Goal: Transaction & Acquisition: Purchase product/service

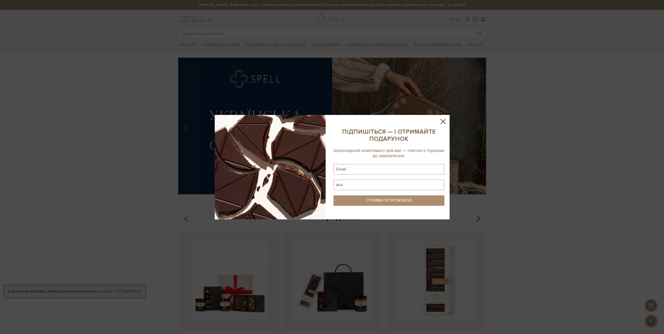
click at [441, 122] on icon at bounding box center [443, 121] width 9 height 9
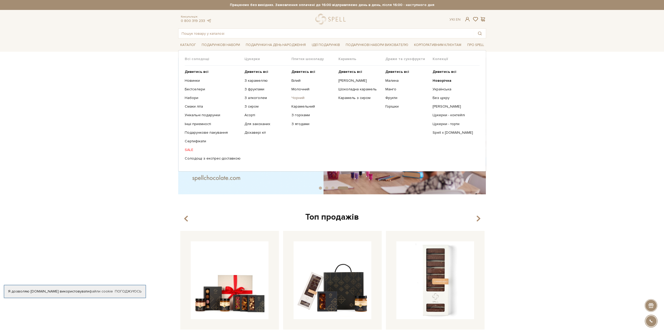
click at [294, 98] on link "Чорний" at bounding box center [312, 97] width 43 height 5
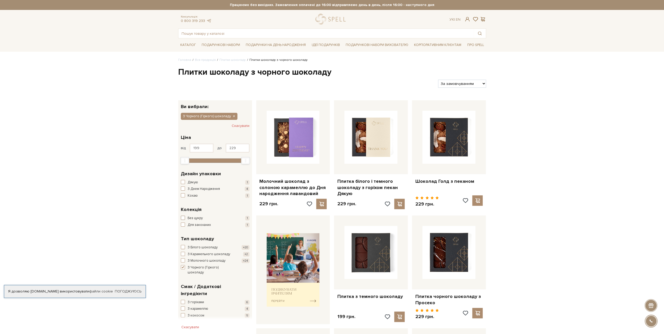
click at [183, 217] on span "button" at bounding box center [183, 218] width 4 height 4
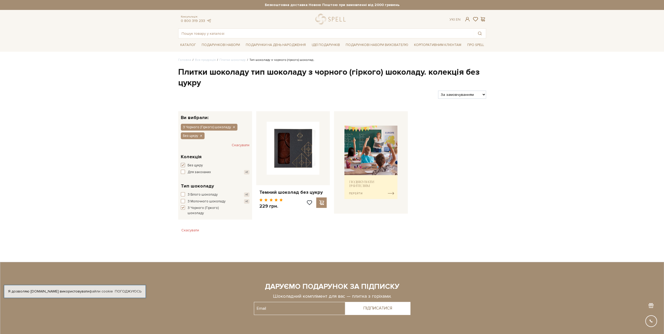
click at [184, 163] on span "button" at bounding box center [183, 165] width 4 height 4
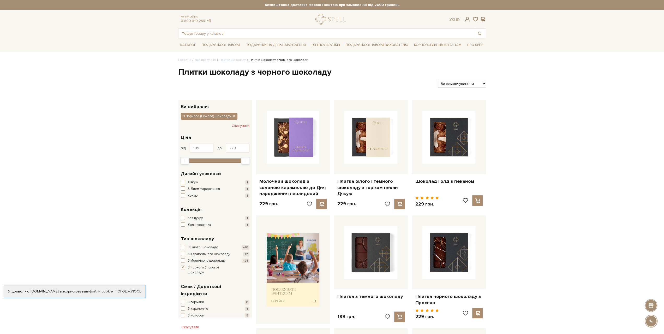
scroll to position [87, 0]
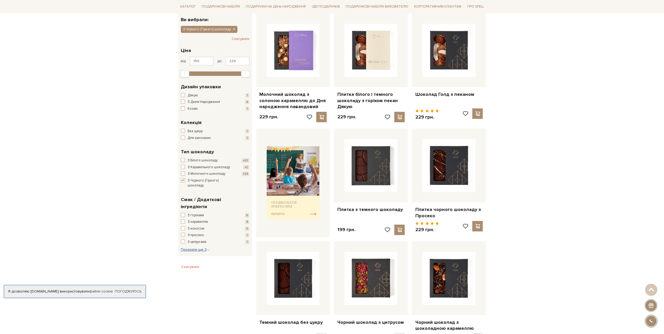
click at [198, 247] on span "Показати ще 3" at bounding box center [195, 249] width 29 height 4
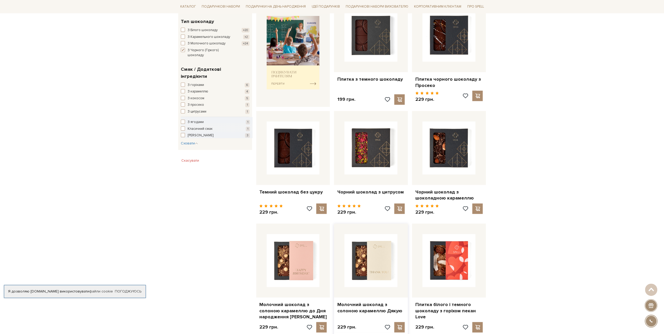
scroll to position [217, 0]
click at [294, 189] on link "Темний шоколад без цукру" at bounding box center [293, 192] width 68 height 6
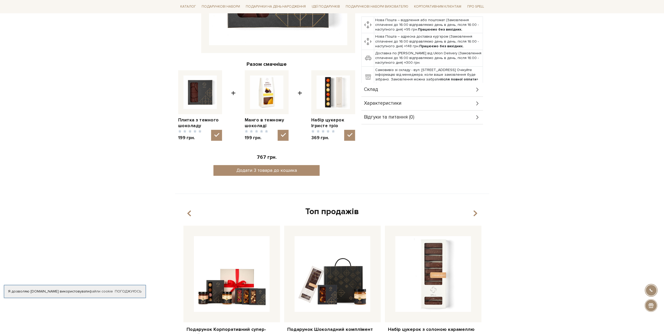
scroll to position [174, 0]
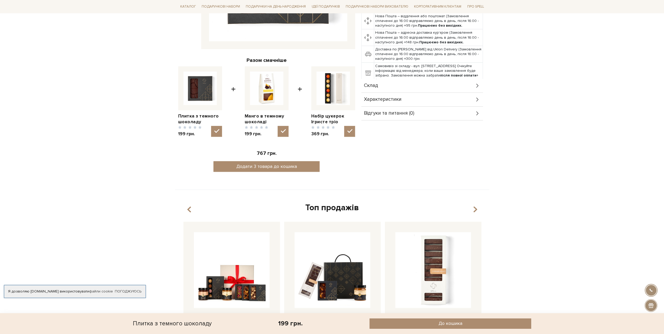
click at [429, 93] on div "Характеристики" at bounding box center [422, 100] width 122 height 14
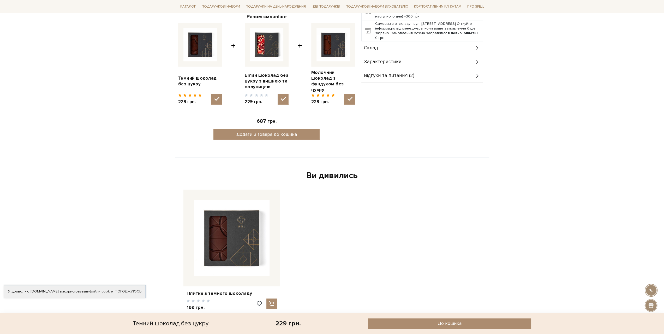
scroll to position [391, 0]
